Goal: Check status: Check status

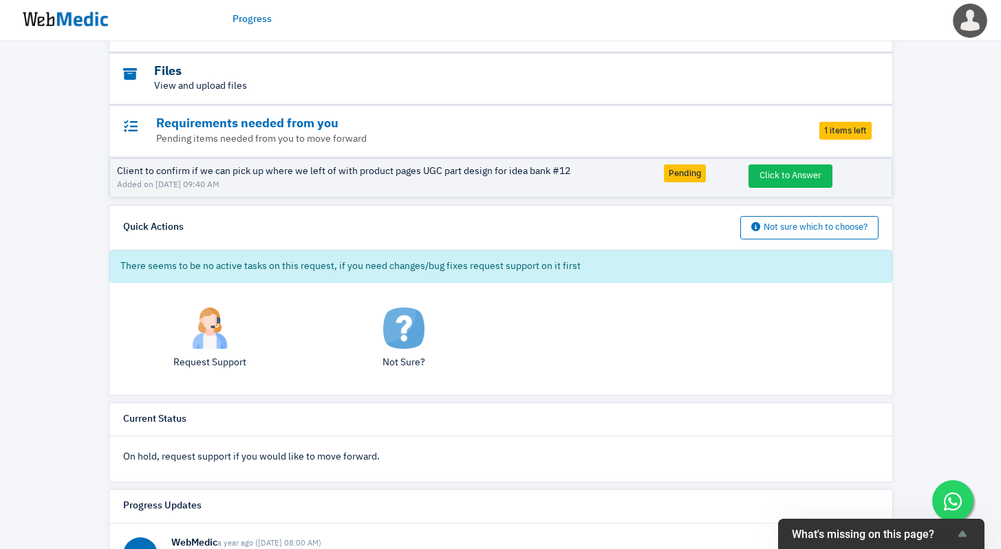
scroll to position [124, 0]
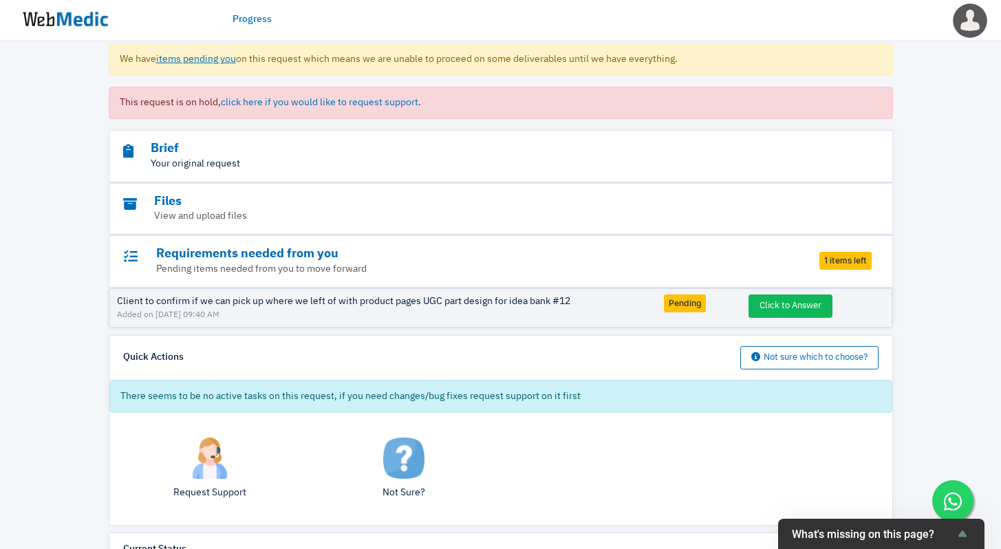
click at [252, 161] on p "Your original request" at bounding box center [463, 164] width 680 height 14
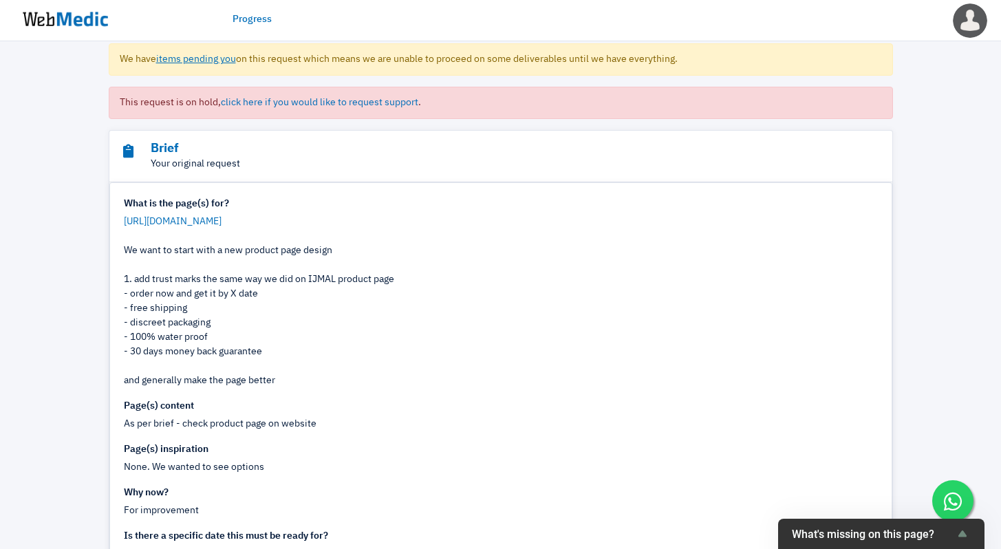
click at [262, 159] on p "Your original request" at bounding box center [463, 164] width 680 height 14
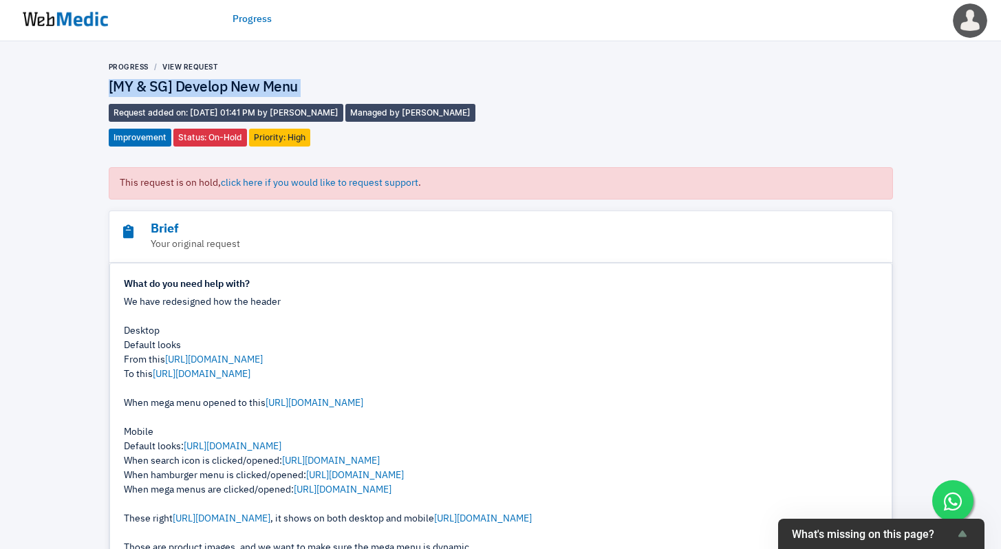
scroll to position [477, 0]
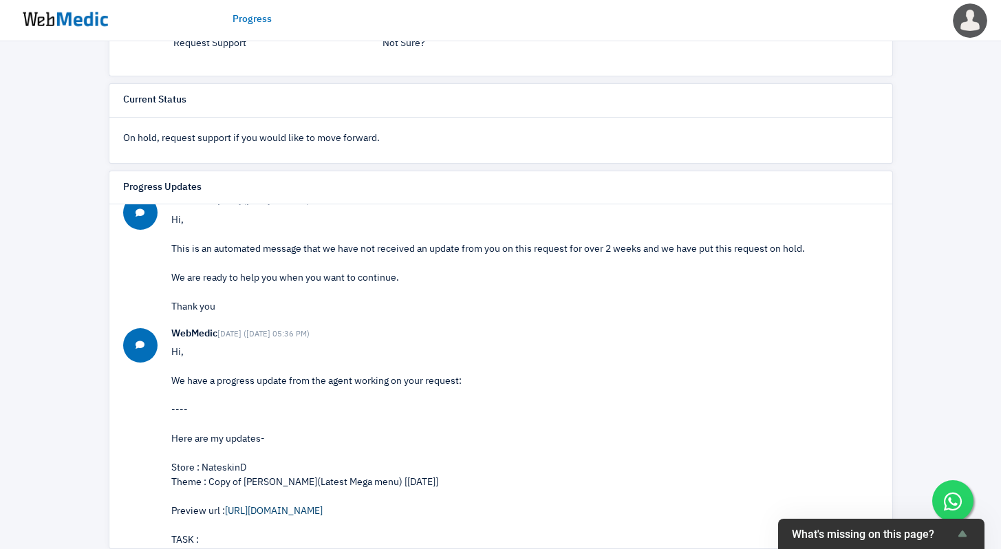
scroll to position [159, 0]
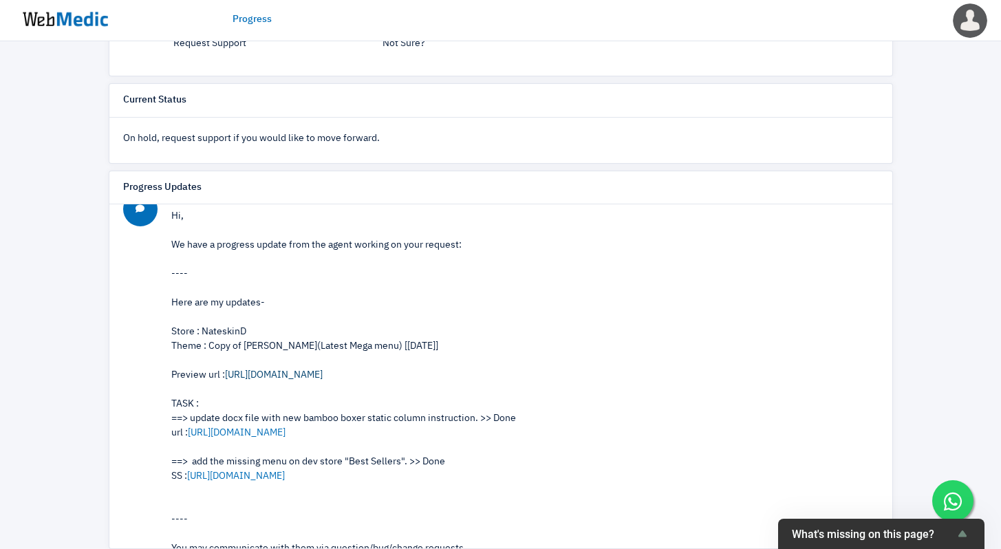
click at [323, 376] on link "https://nateskin-sg-dev.myshopify.com/?_ab=0&amp;_bt=eyJfcmFpbHMiOnsibWVzc2FnZS…" at bounding box center [274, 375] width 98 height 10
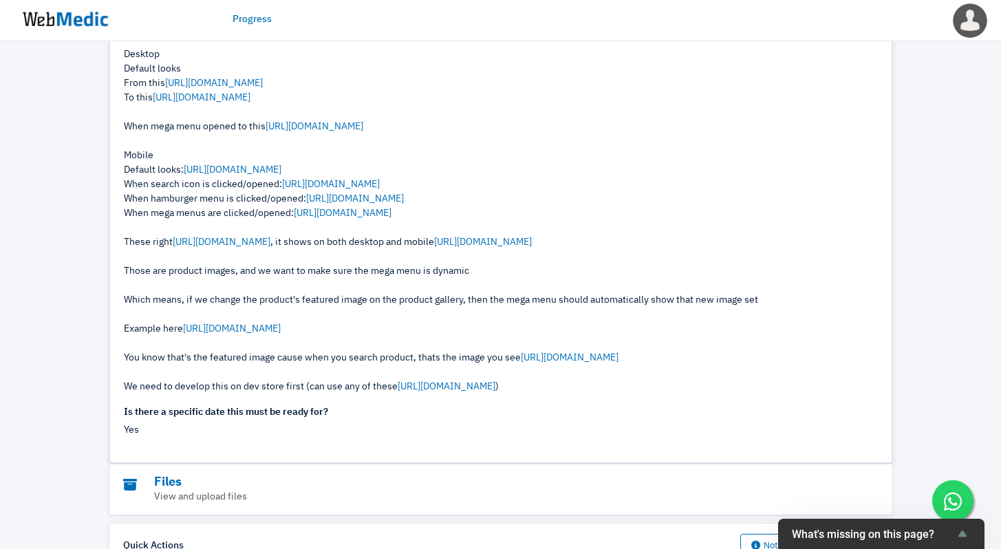
scroll to position [199, 0]
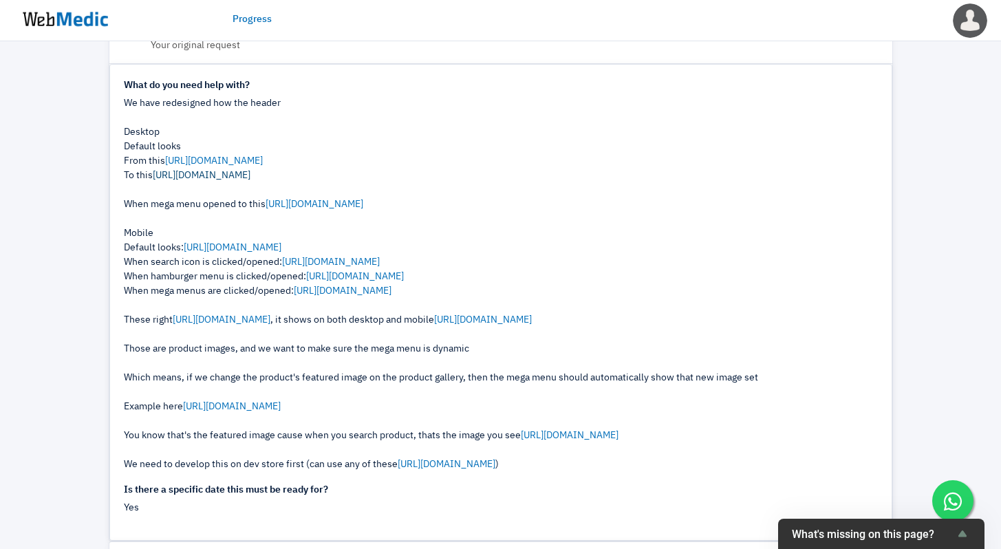
click at [250, 176] on link "https://prnt.sc/mWan_HCU9PI_" at bounding box center [202, 176] width 98 height 10
click at [259, 251] on link "https://prnt.sc/PNEl6iOB9D4N" at bounding box center [233, 248] width 98 height 10
click at [280, 246] on link "https://prnt.sc/PNEl6iOB9D4N" at bounding box center [233, 248] width 98 height 10
click at [338, 275] on link "https://prnt.sc/VXF_QXXgAcX5" at bounding box center [355, 277] width 98 height 10
click at [360, 264] on link "https://prnt.sc/puh4Bu1ndikr" at bounding box center [331, 262] width 98 height 10
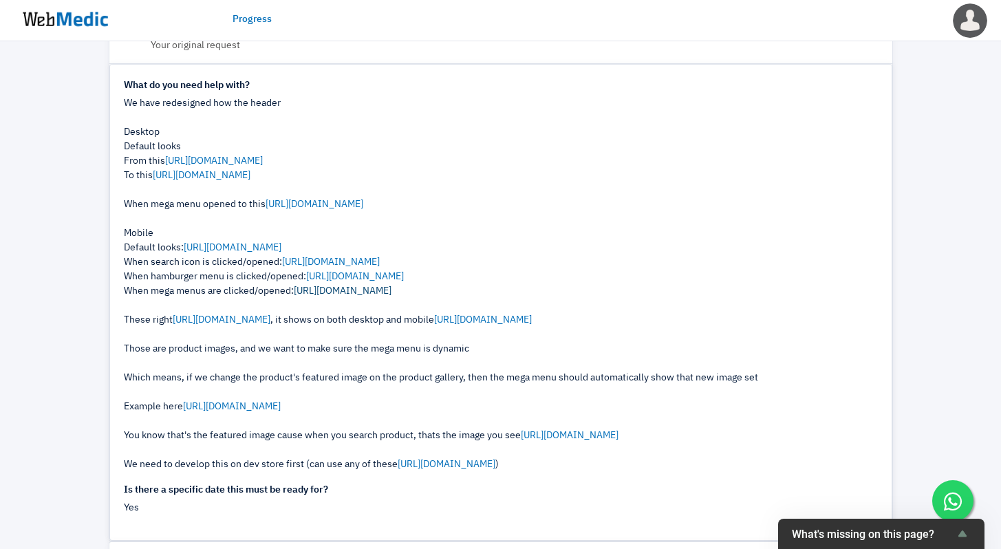
click at [325, 294] on link "https://prnt.sc/9VW7Lsx-IYPp" at bounding box center [343, 291] width 98 height 10
click at [270, 319] on link "https://prnt.sc/Q5uhDZXeUETX" at bounding box center [222, 320] width 98 height 10
click at [532, 321] on link "https://prnt.sc/6FYgZMOu-4bi" at bounding box center [483, 320] width 98 height 10
click at [277, 402] on link "https://prnt.sc/qUhBXXtI3rdF" at bounding box center [232, 407] width 98 height 10
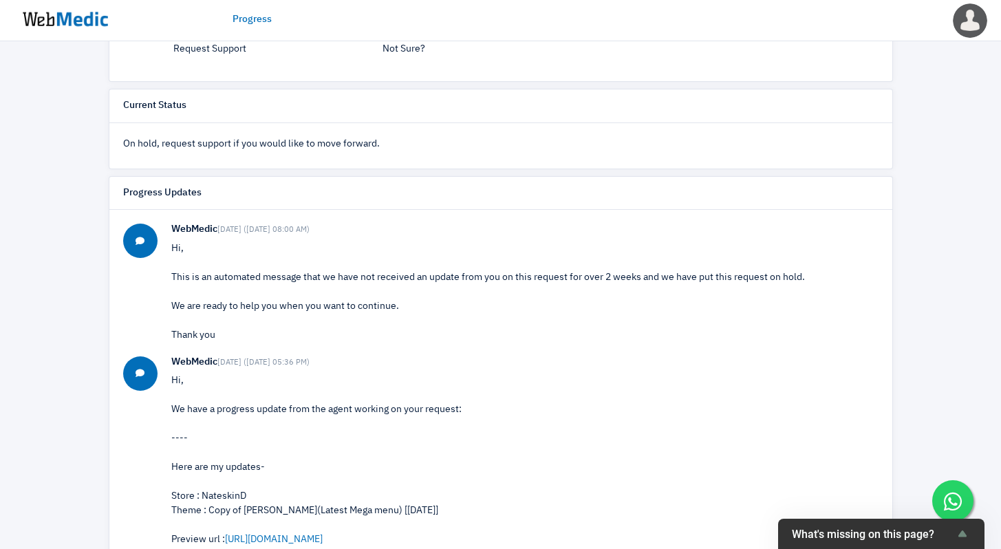
scroll to position [934, 0]
